Goal: Information Seeking & Learning: Learn about a topic

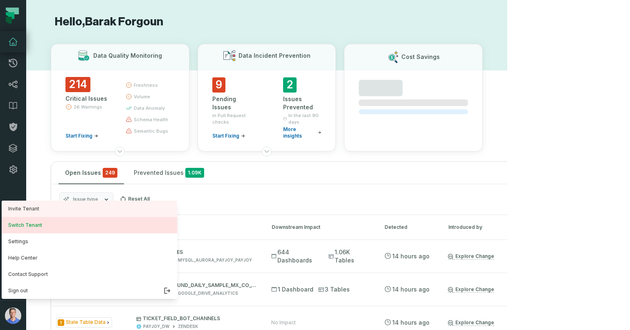
click at [51, 229] on button "Switch Tenant" at bounding box center [90, 225] width 176 height 16
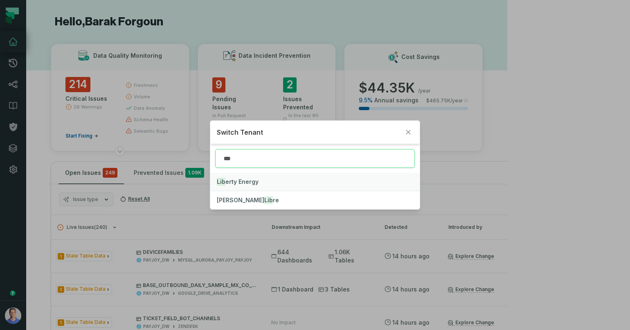
type input "***"
click at [277, 178] on button "Lib erty Energy" at bounding box center [314, 182] width 209 height 18
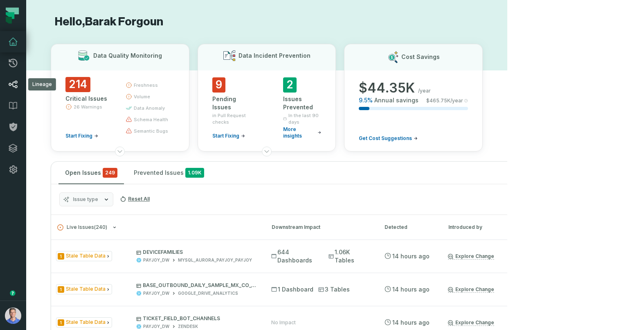
click at [12, 88] on icon at bounding box center [13, 84] width 10 height 10
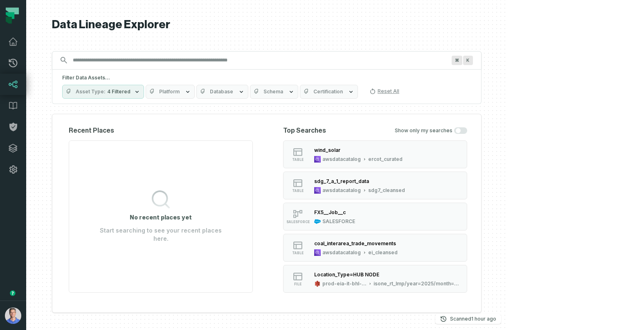
click at [191, 95] on icon "button" at bounding box center [188, 91] width 7 height 7
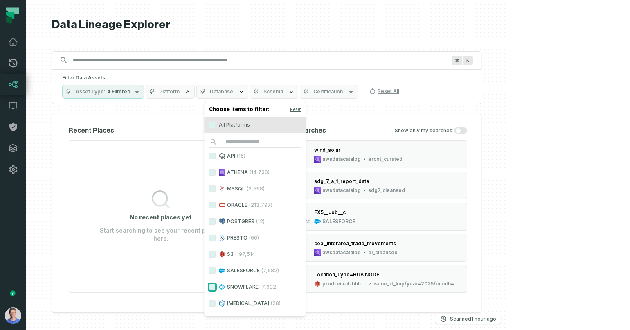
click at [212, 285] on button "SNOWFLAKE (7,632)" at bounding box center [212, 287] width 7 height 7
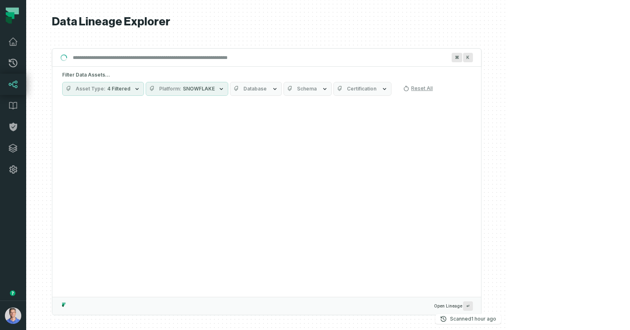
click at [267, 89] on span "Database" at bounding box center [254, 89] width 23 height 7
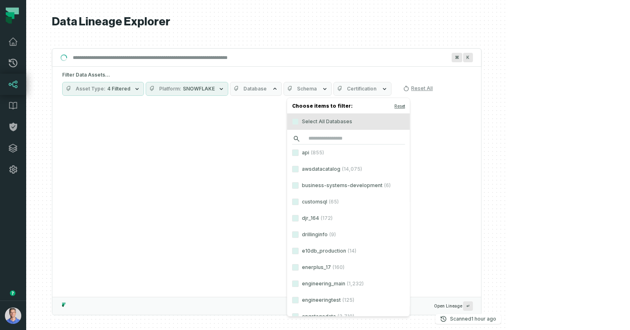
click at [326, 136] on input "search" at bounding box center [348, 138] width 113 height 11
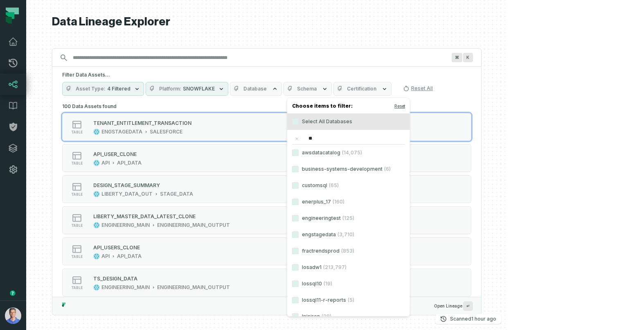
type input "***"
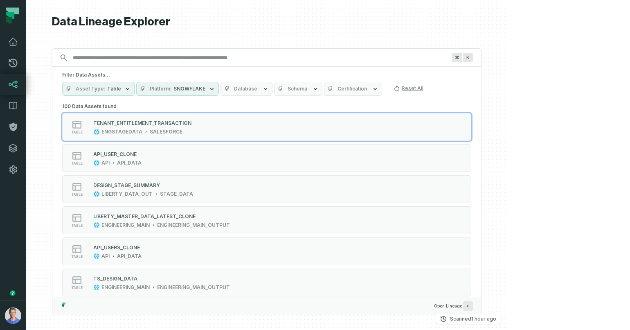
click at [257, 89] on span "Database" at bounding box center [245, 89] width 23 height 7
click at [368, 105] on button "Reset" at bounding box center [368, 106] width 11 height 7
click at [304, 70] on div "Filter Data Assets... Asset Type Table Platform SNOWFLAKE Database Schema Certi…" at bounding box center [266, 84] width 429 height 34
click at [219, 86] on button "Platform SNOWFLAKE" at bounding box center [177, 89] width 83 height 14
click at [272, 93] on button "Database" at bounding box center [247, 89] width 52 height 14
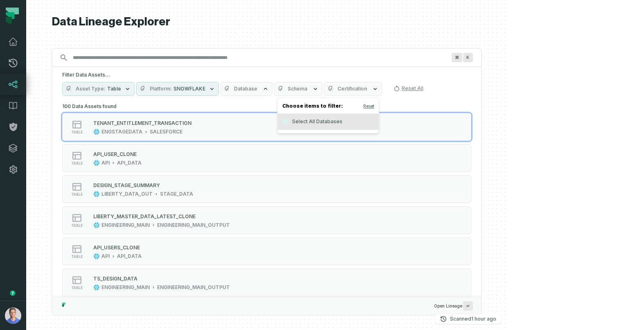
click at [322, 93] on button "Schema" at bounding box center [298, 89] width 48 height 14
click at [257, 91] on span "Database" at bounding box center [245, 89] width 23 height 7
click at [286, 121] on button "Select All Databases" at bounding box center [285, 121] width 7 height 7
click at [292, 75] on h5 "Filter Data Assets..." at bounding box center [266, 75] width 409 height 7
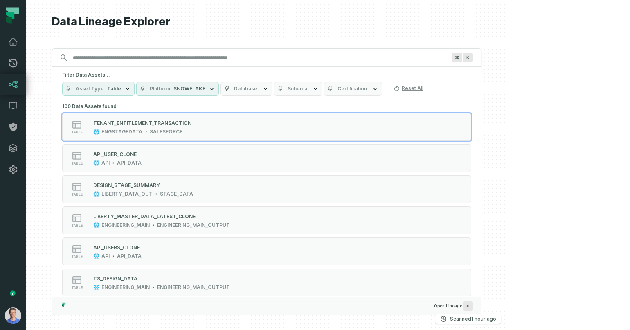
click at [215, 87] on icon "button" at bounding box center [212, 89] width 7 height 7
click at [286, 105] on button "Reset" at bounding box center [286, 106] width 11 height 7
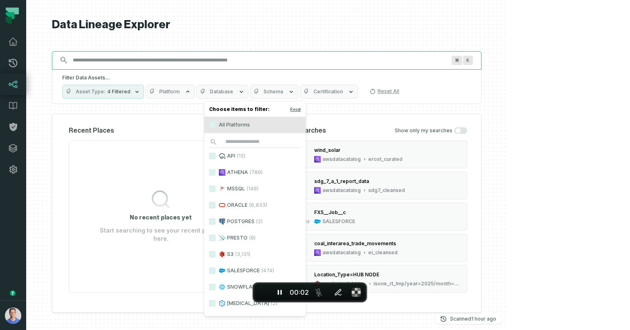
click at [178, 67] on input "Discovery Provider cmdk menu" at bounding box center [259, 60] width 383 height 13
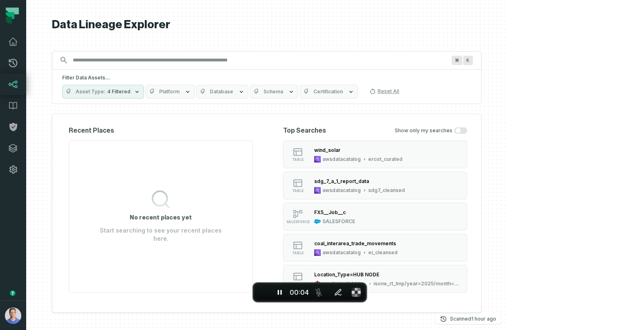
click at [195, 87] on button "Platform" at bounding box center [170, 92] width 49 height 14
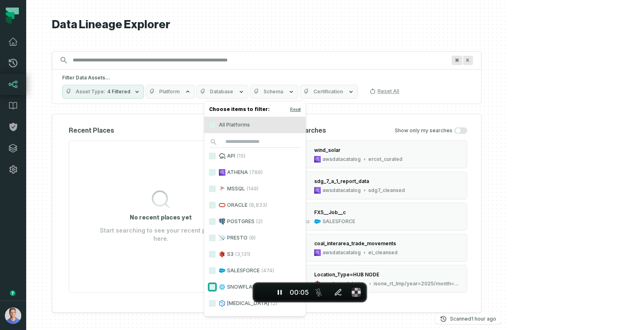
click at [215, 285] on button "SNOWFLAKE (196)" at bounding box center [212, 287] width 7 height 7
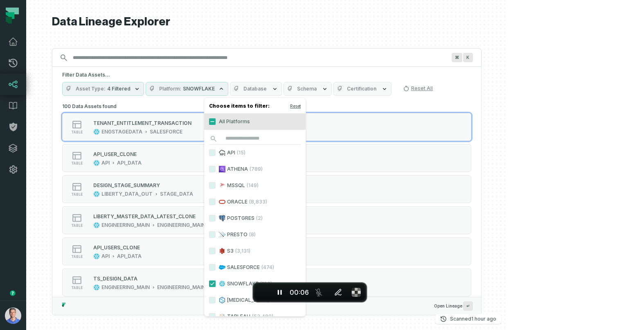
click at [282, 90] on button "Database" at bounding box center [256, 89] width 52 height 14
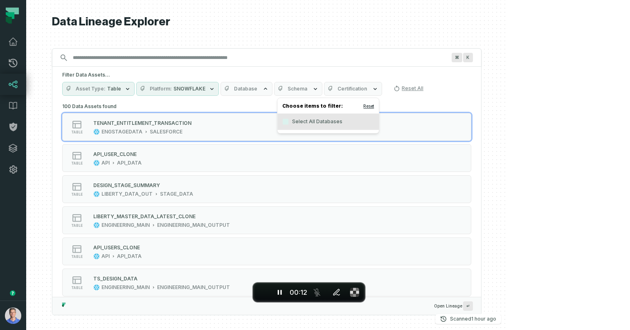
click at [367, 107] on button "Reset" at bounding box center [368, 106] width 11 height 7
click at [215, 86] on icon "button" at bounding box center [212, 89] width 7 height 7
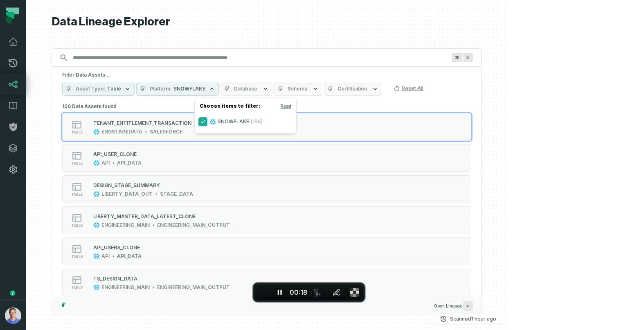
click at [203, 120] on button "SNOWFLAKE (196)" at bounding box center [203, 121] width 7 height 7
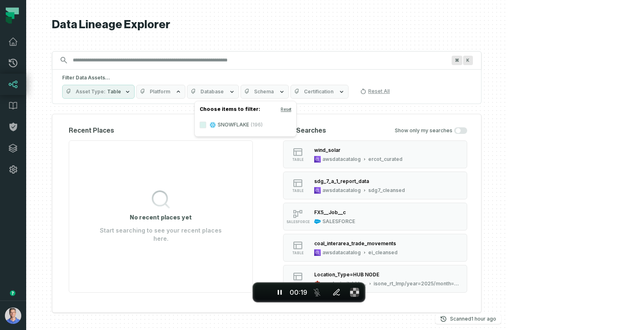
click at [239, 92] on button "Database" at bounding box center [213, 92] width 52 height 14
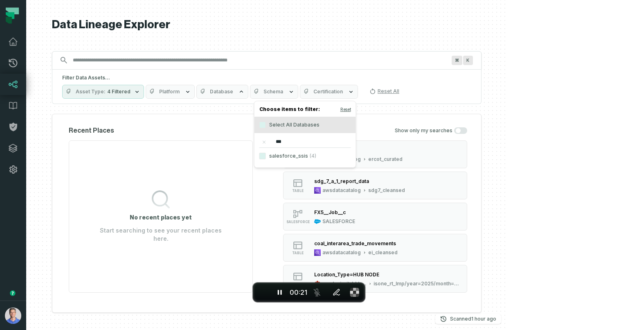
click at [233, 92] on span "Database" at bounding box center [221, 91] width 23 height 7
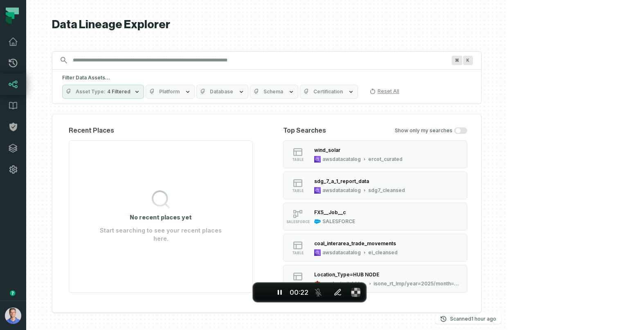
click at [131, 92] on span "4 Filtered" at bounding box center [118, 91] width 23 height 7
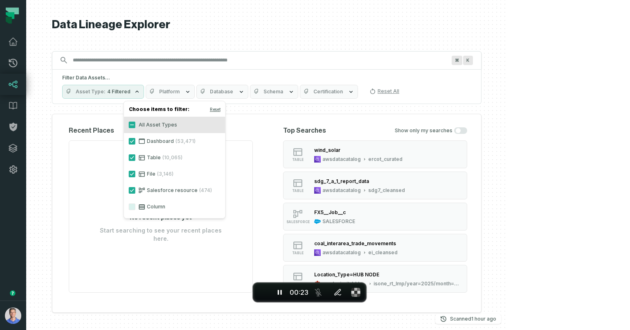
click at [131, 92] on span "4 Filtered" at bounding box center [118, 91] width 23 height 7
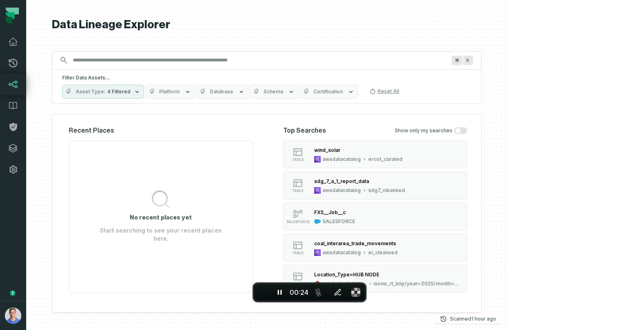
click at [248, 88] on button "Database" at bounding box center [222, 92] width 52 height 14
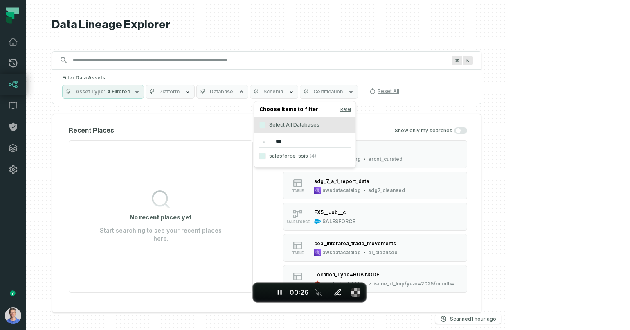
click at [289, 141] on input "***" at bounding box center [305, 141] width 92 height 11
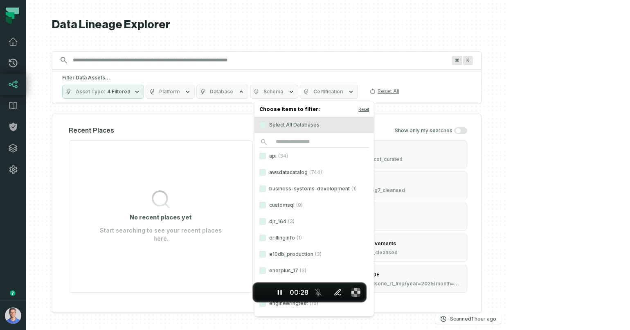
click at [249, 72] on div "Filter Data Assets... Asset Type 4 Filtered Platform Database Schema Certificat…" at bounding box center [267, 87] width 430 height 34
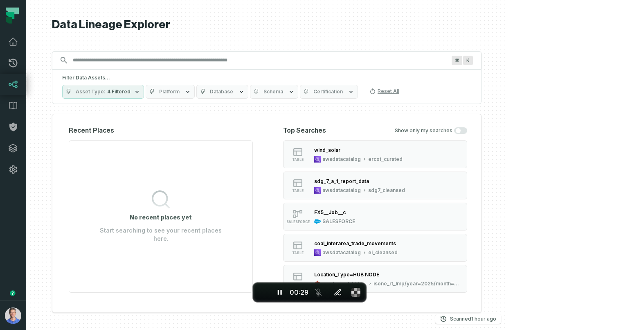
click at [195, 90] on button "Platform" at bounding box center [170, 92] width 49 height 14
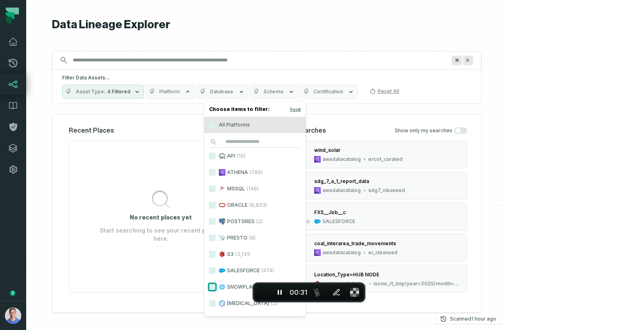
click at [214, 285] on button "SNOWFLAKE (196)" at bounding box center [212, 287] width 7 height 7
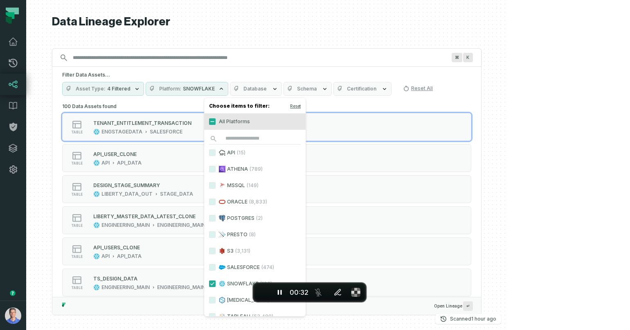
click at [267, 89] on span "Database" at bounding box center [254, 89] width 23 height 7
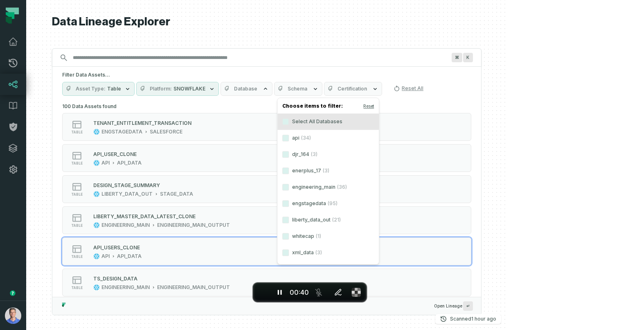
click at [320, 121] on label "Select All Databases" at bounding box center [327, 121] width 101 height 16
click at [289, 121] on button "Select All Databases" at bounding box center [285, 121] width 7 height 7
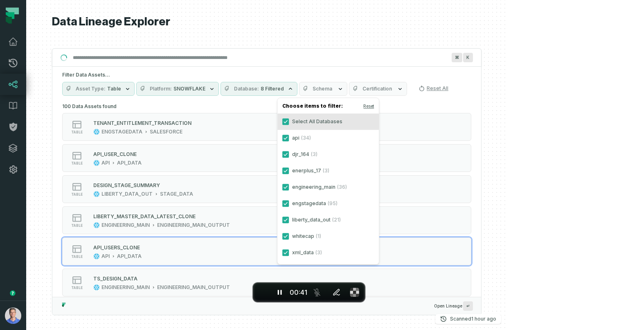
click at [320, 121] on label "Select All Databases" at bounding box center [327, 121] width 101 height 16
click at [289, 121] on button "Select All Databases" at bounding box center [285, 121] width 7 height 7
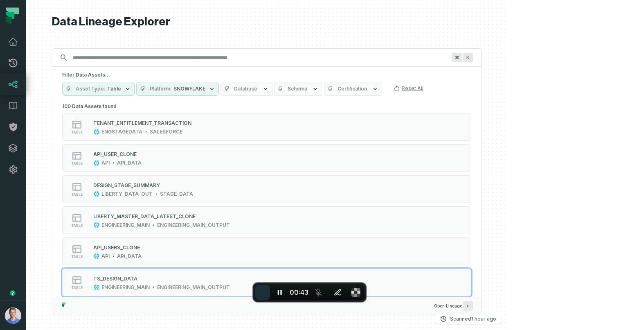
click at [263, 292] on span "End recording" at bounding box center [263, 292] width 0 height 0
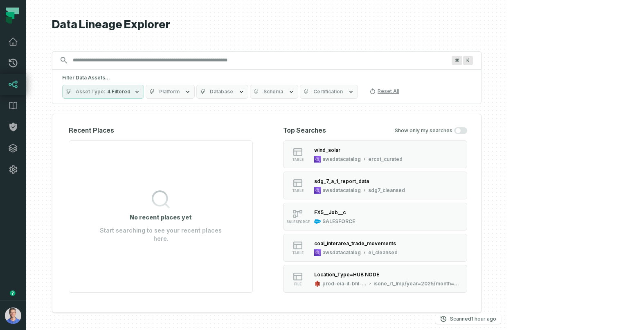
click at [170, 63] on input "Discovery Provider cmdk menu" at bounding box center [259, 60] width 383 height 13
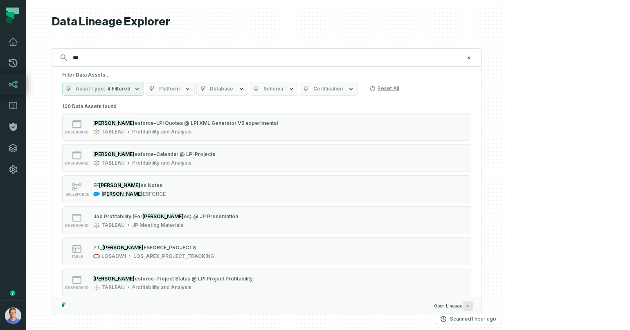
type input "***"
click at [180, 88] on span "Platform" at bounding box center [169, 89] width 20 height 7
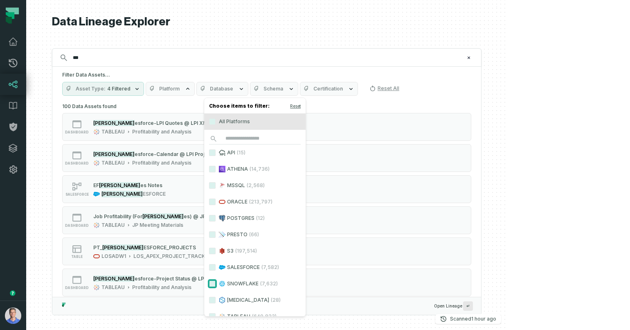
click at [212, 282] on button "SNOWFLAKE (7,632)" at bounding box center [212, 283] width 7 height 7
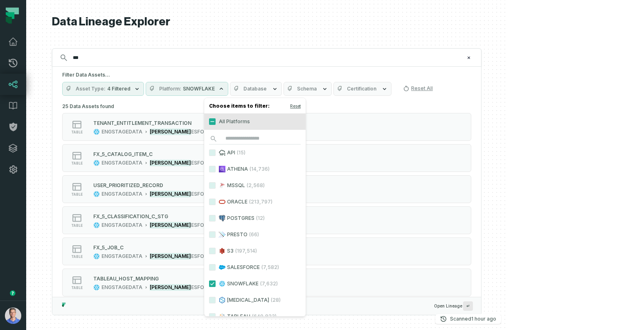
click at [267, 90] on span "Database" at bounding box center [254, 89] width 23 height 7
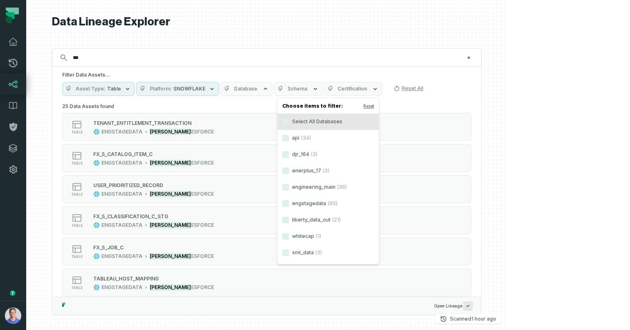
click at [307, 90] on span "Schema" at bounding box center [298, 89] width 20 height 7
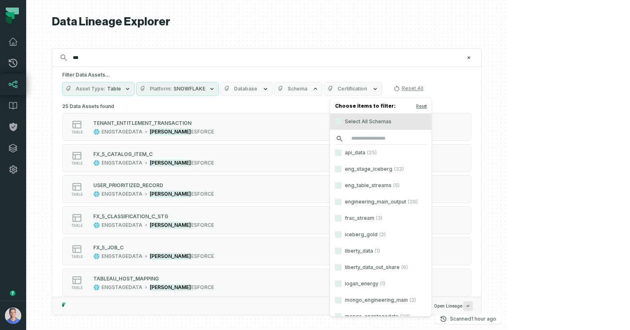
click at [358, 138] on input "search" at bounding box center [381, 138] width 92 height 11
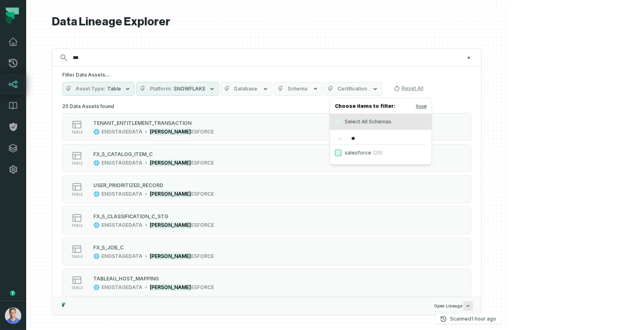
type input "**"
click at [335, 152] on button "salesforce (25)" at bounding box center [338, 152] width 7 height 7
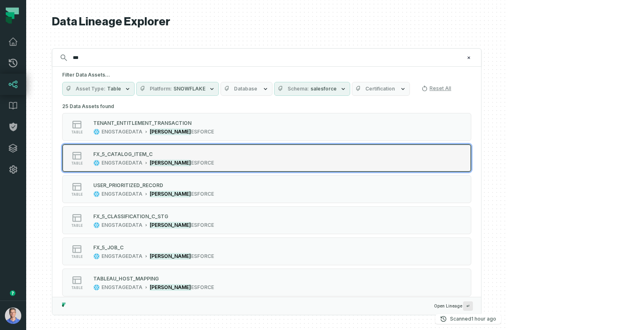
click at [191, 160] on mark "[PERSON_NAME]" at bounding box center [170, 163] width 41 height 7
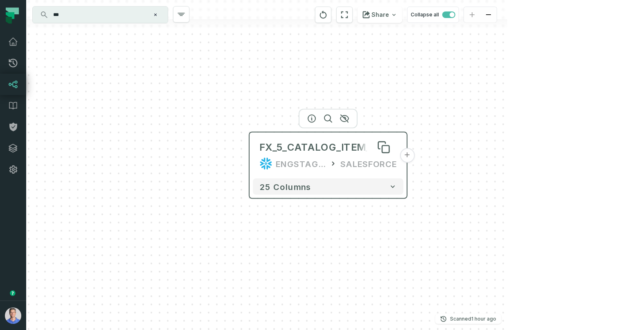
click at [317, 153] on div "FX_5_CATALOG_ITEM_C" at bounding box center [318, 147] width 119 height 13
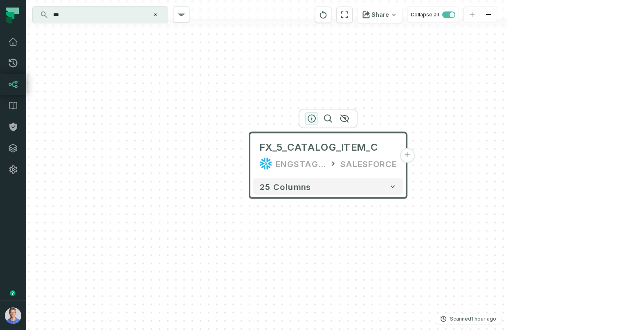
click at [313, 119] on icon "button" at bounding box center [312, 119] width 10 height 10
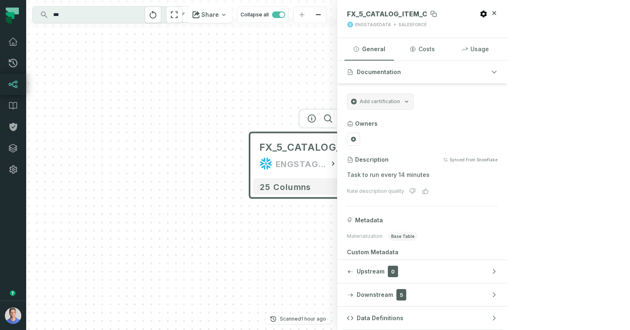
click at [427, 11] on span "FX_5_CATALOG_ITEM_C" at bounding box center [387, 14] width 80 height 8
copy span "FX_5_CATALOG_ITEM_C"
click at [68, 19] on input "***" at bounding box center [99, 14] width 102 height 13
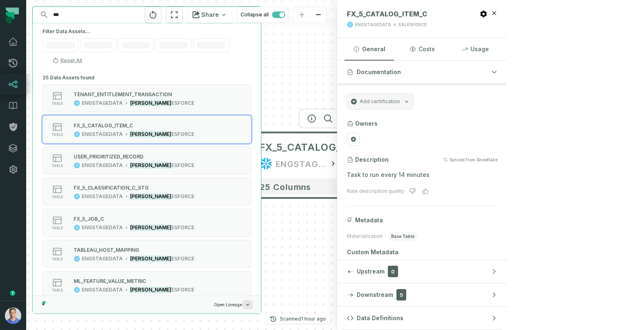
click at [68, 19] on input "***" at bounding box center [146, 14] width 196 height 13
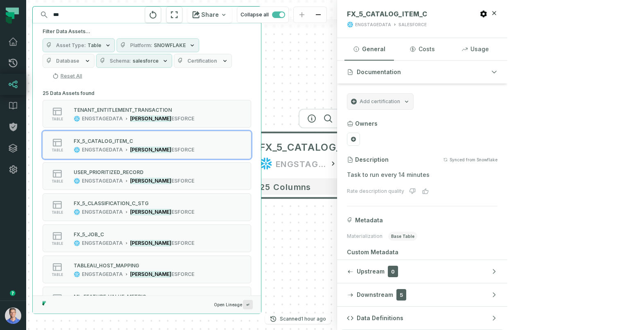
paste input "**********"
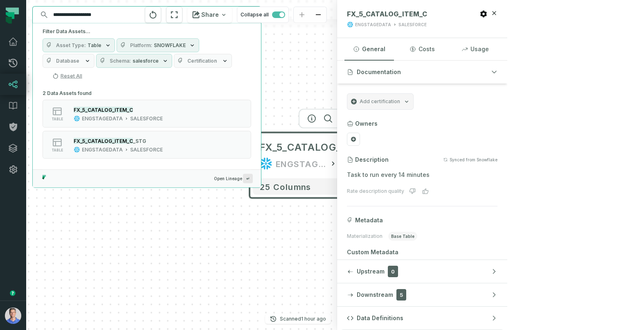
drag, startPoint x: 67, startPoint y: 14, endPoint x: 19, endPoint y: 14, distance: 47.5
click at [19, 14] on body "**********" at bounding box center [315, 165] width 630 height 330
type input "**********"
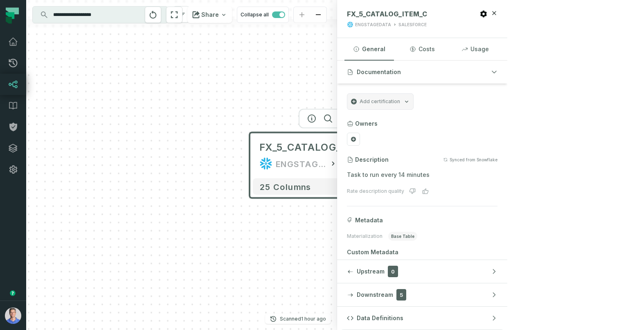
click at [157, 15] on icon "Clear search query" at bounding box center [155, 14] width 5 height 5
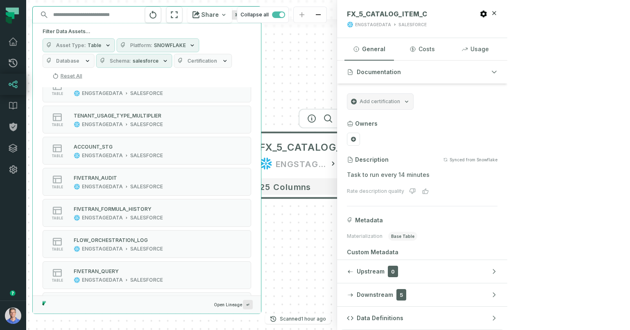
scroll to position [337, 0]
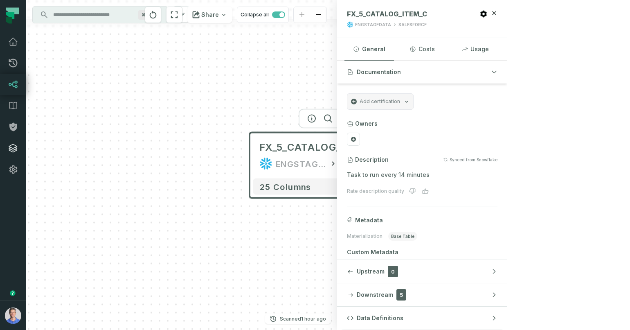
click at [19, 148] on link "Integrations" at bounding box center [13, 147] width 26 height 21
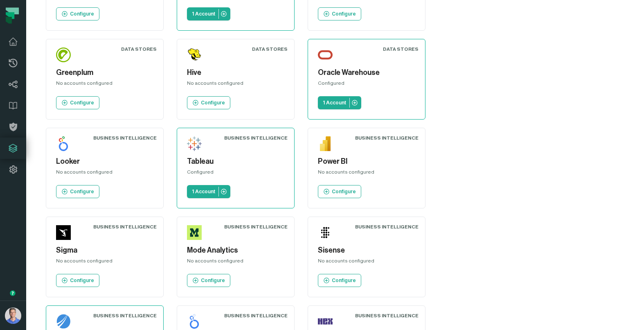
scroll to position [280, 0]
